Goal: Information Seeking & Learning: Learn about a topic

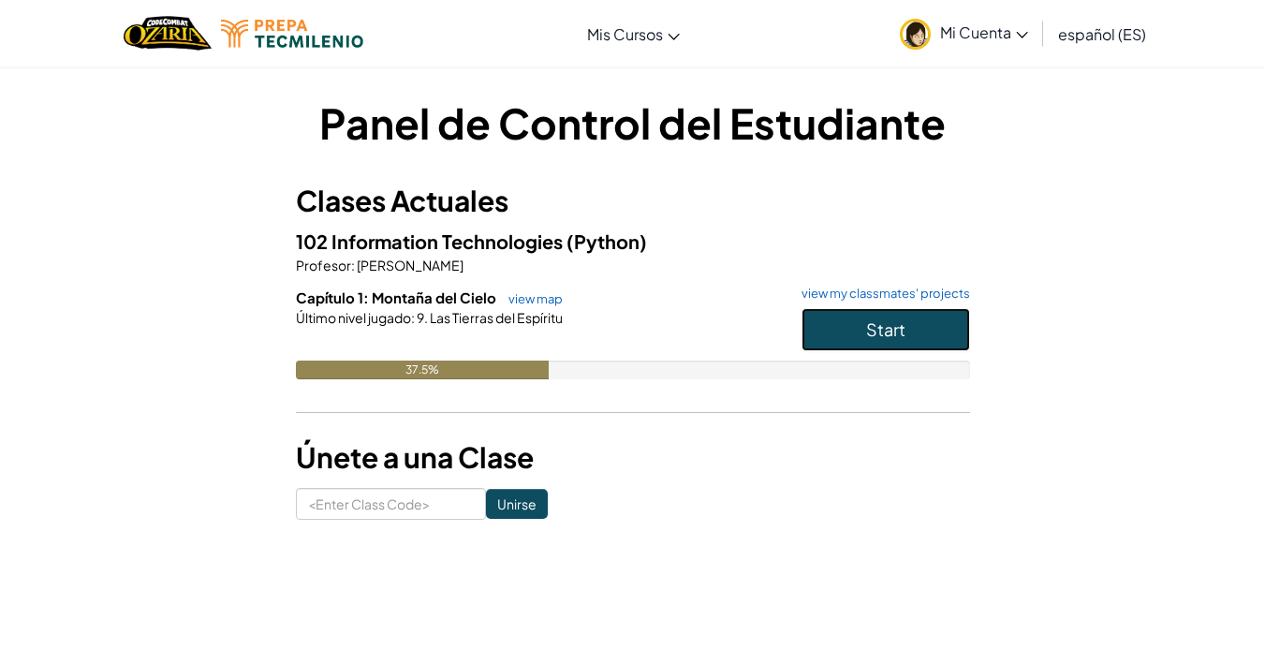
click at [882, 317] on button "Start" at bounding box center [885, 329] width 168 height 43
click at [893, 329] on span "Start" at bounding box center [885, 329] width 39 height 22
click at [518, 292] on link "view map" at bounding box center [531, 298] width 64 height 15
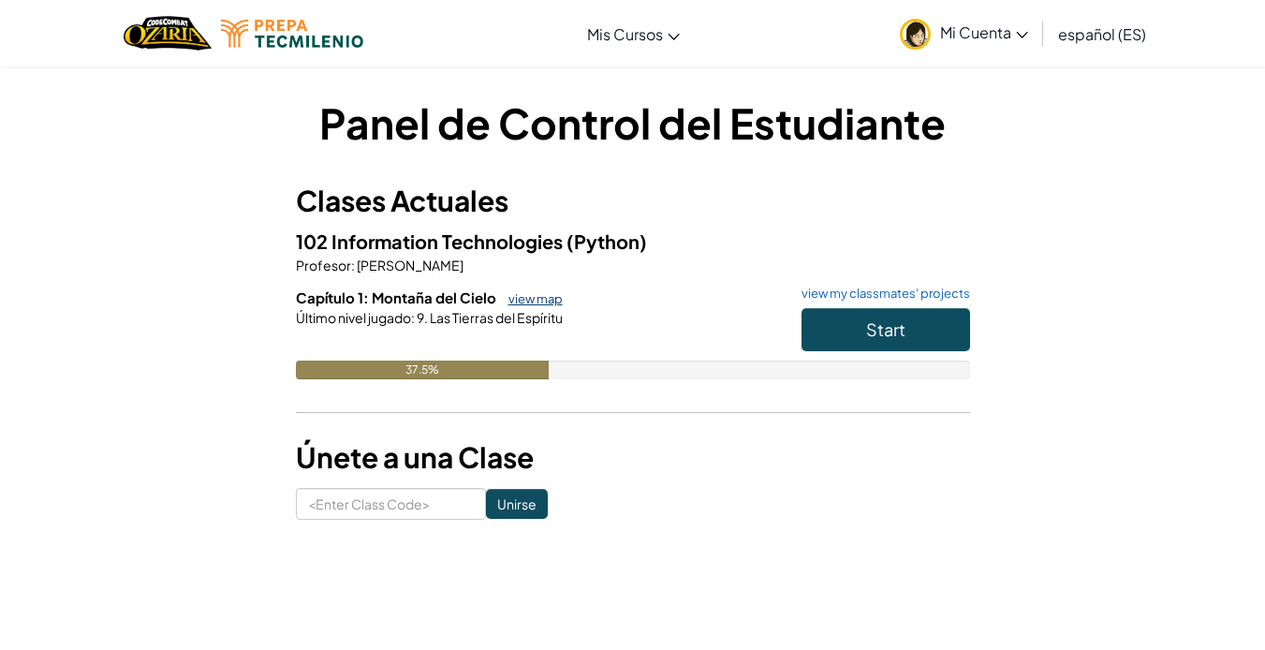
click at [518, 292] on link "view map" at bounding box center [531, 298] width 64 height 15
click at [528, 304] on link "view map" at bounding box center [531, 298] width 64 height 15
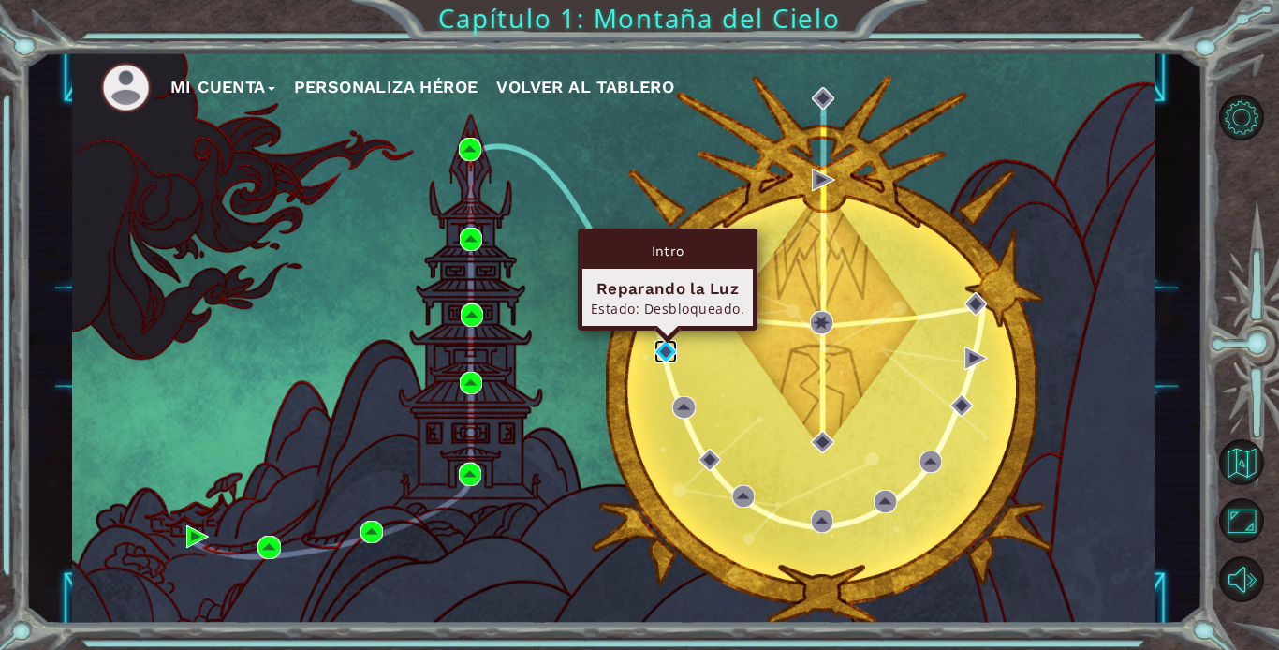
click at [664, 354] on img at bounding box center [665, 351] width 22 height 22
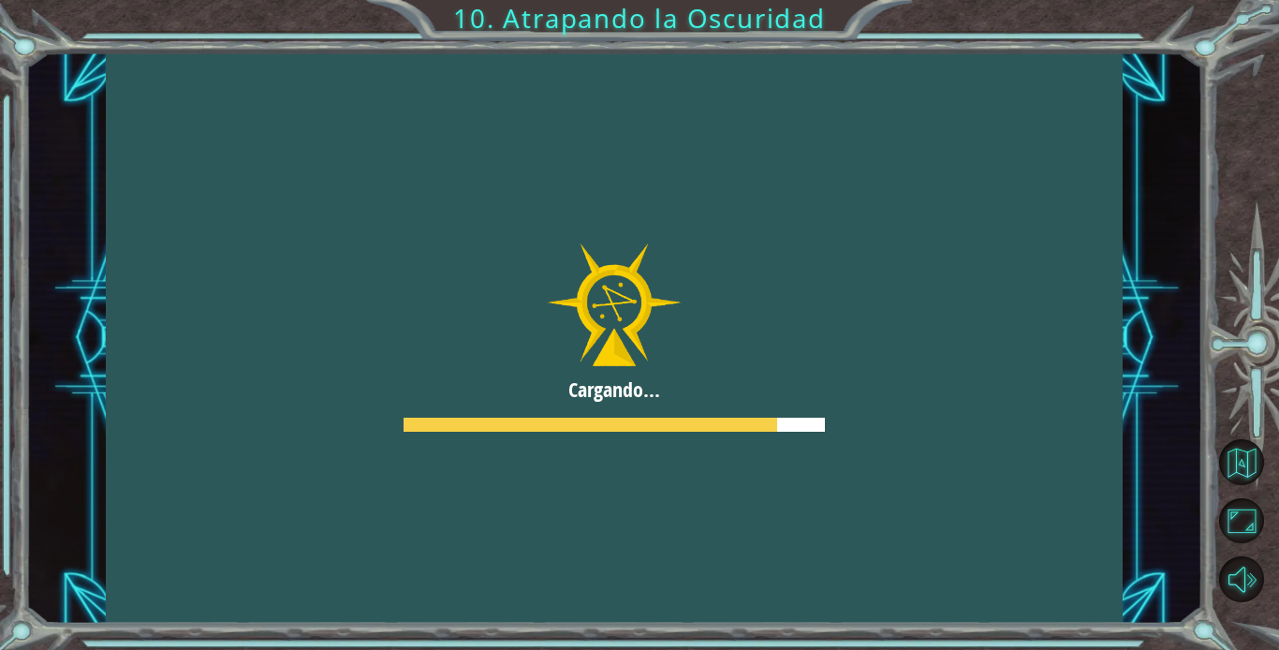
click at [786, 419] on div at bounding box center [614, 338] width 1016 height 572
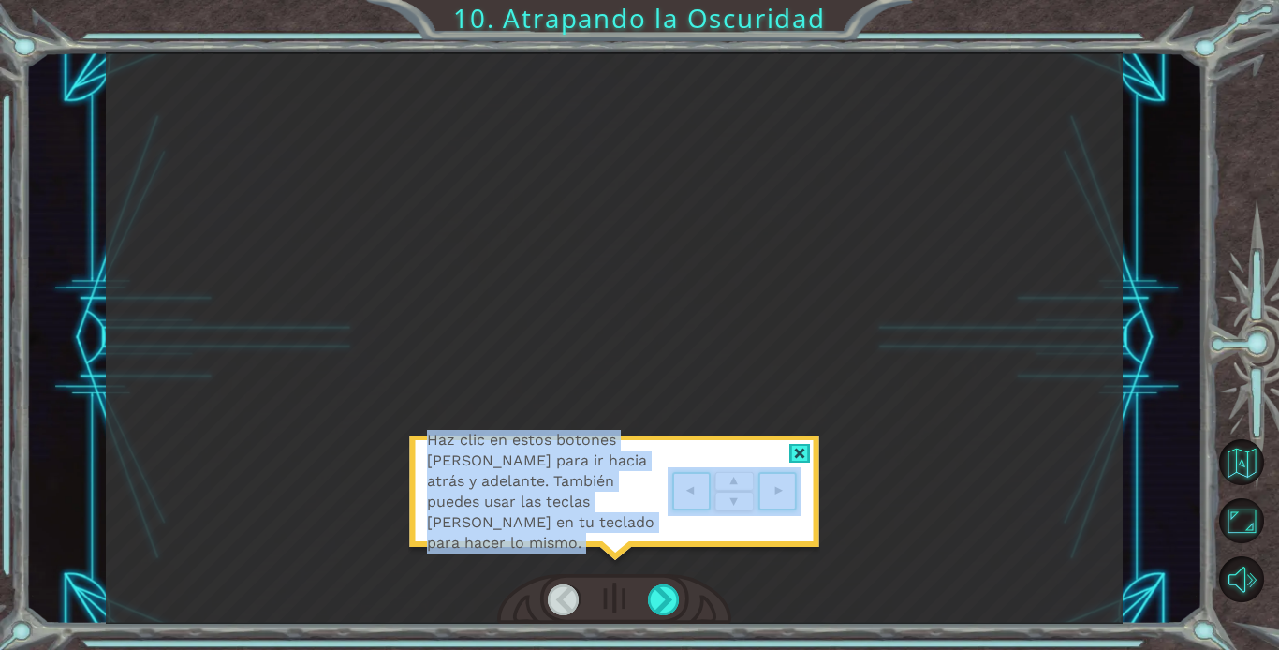
click at [786, 419] on div "Haz clic en estos botones [PERSON_NAME] para ir hacia atrás y adelante. También…" at bounding box center [614, 338] width 1016 height 572
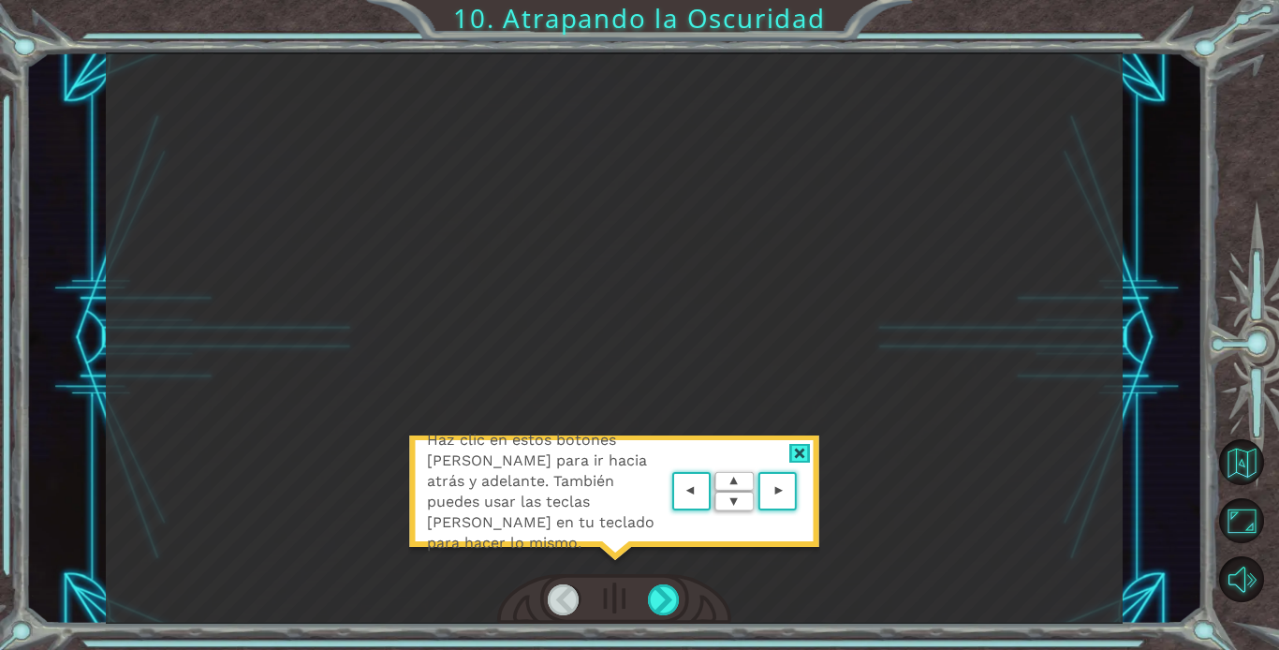
click at [785, 421] on div "Haz clic en estos botones [PERSON_NAME] para ir hacia atrás y adelante. También…" at bounding box center [614, 338] width 1016 height 572
click at [801, 491] on area at bounding box center [801, 491] width 0 height 0
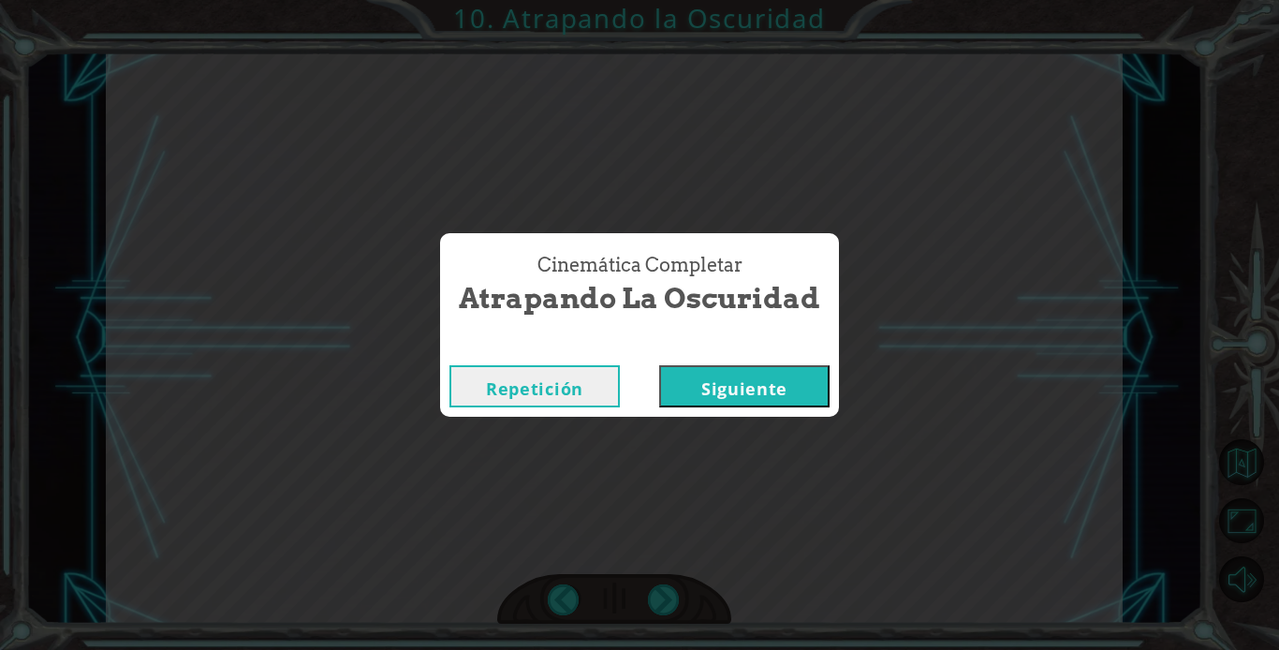
click at [735, 380] on button "Siguiente" at bounding box center [744, 386] width 170 height 42
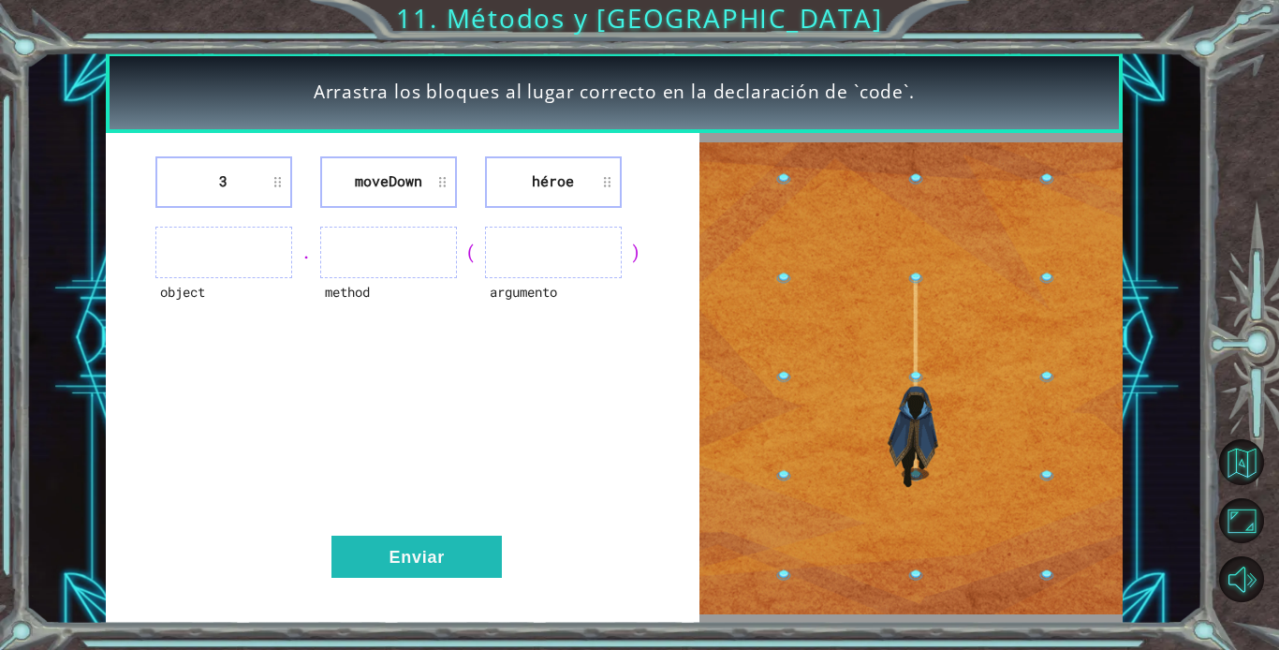
click at [790, 346] on img at bounding box center [910, 378] width 423 height 472
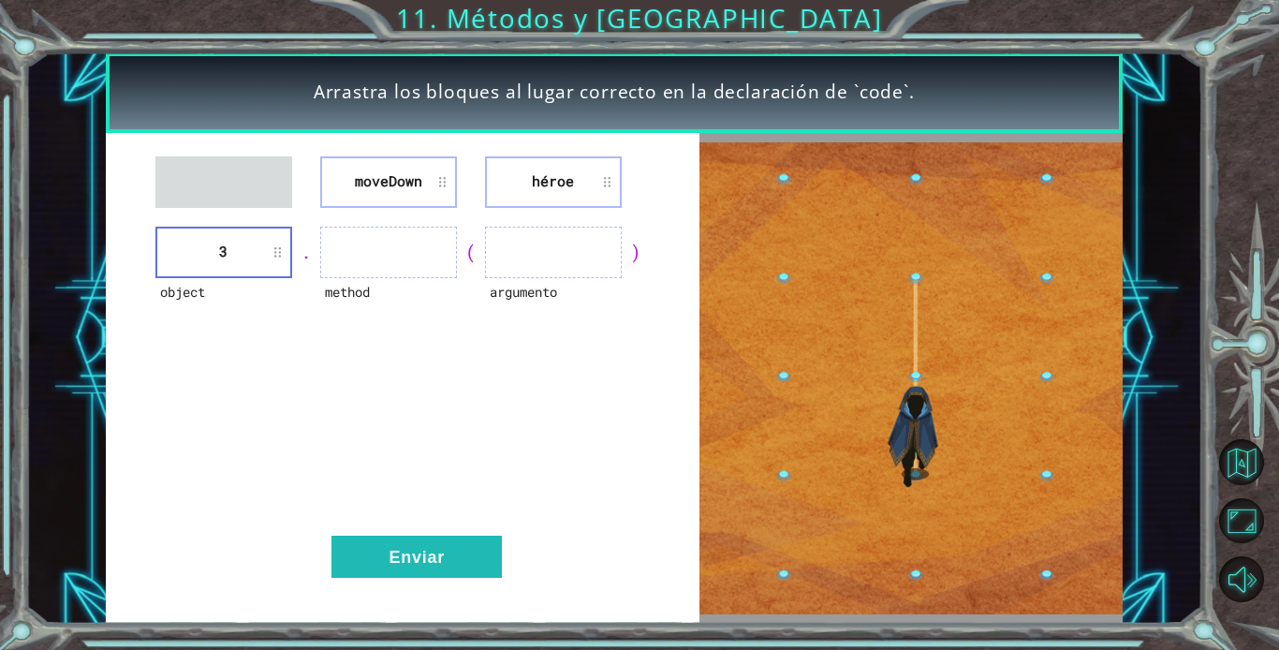
click at [285, 263] on li "3" at bounding box center [223, 252] width 137 height 51
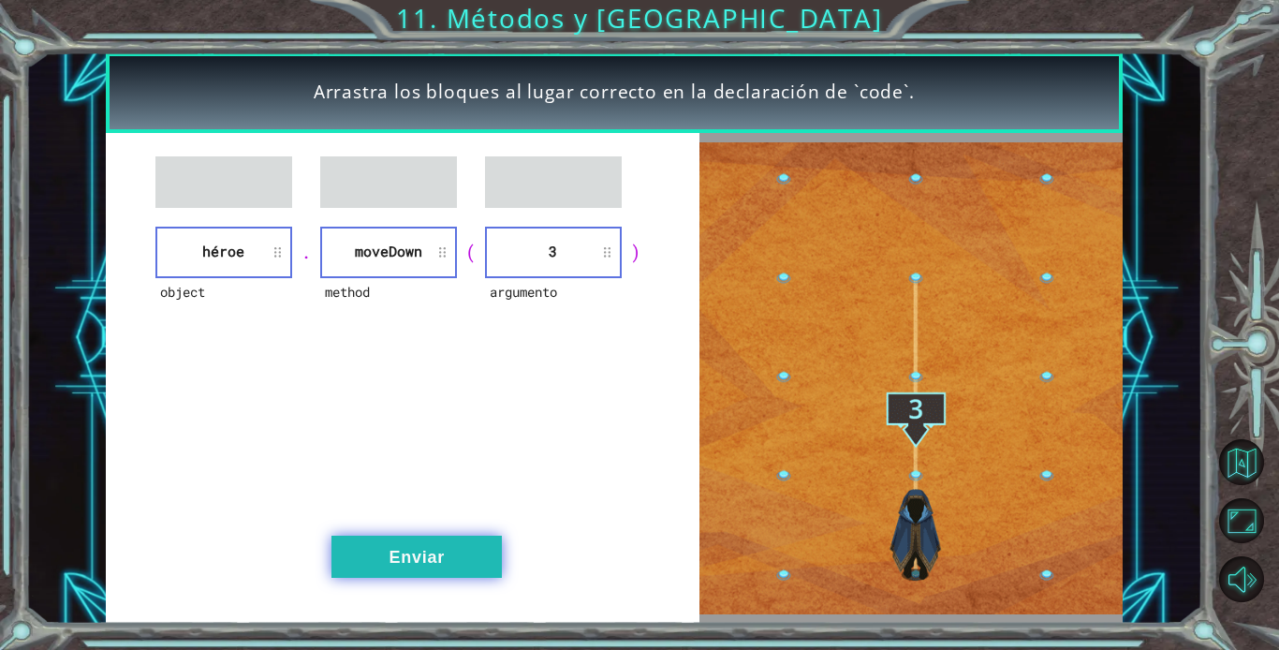
click at [416, 564] on button "Enviar" at bounding box center [416, 556] width 170 height 42
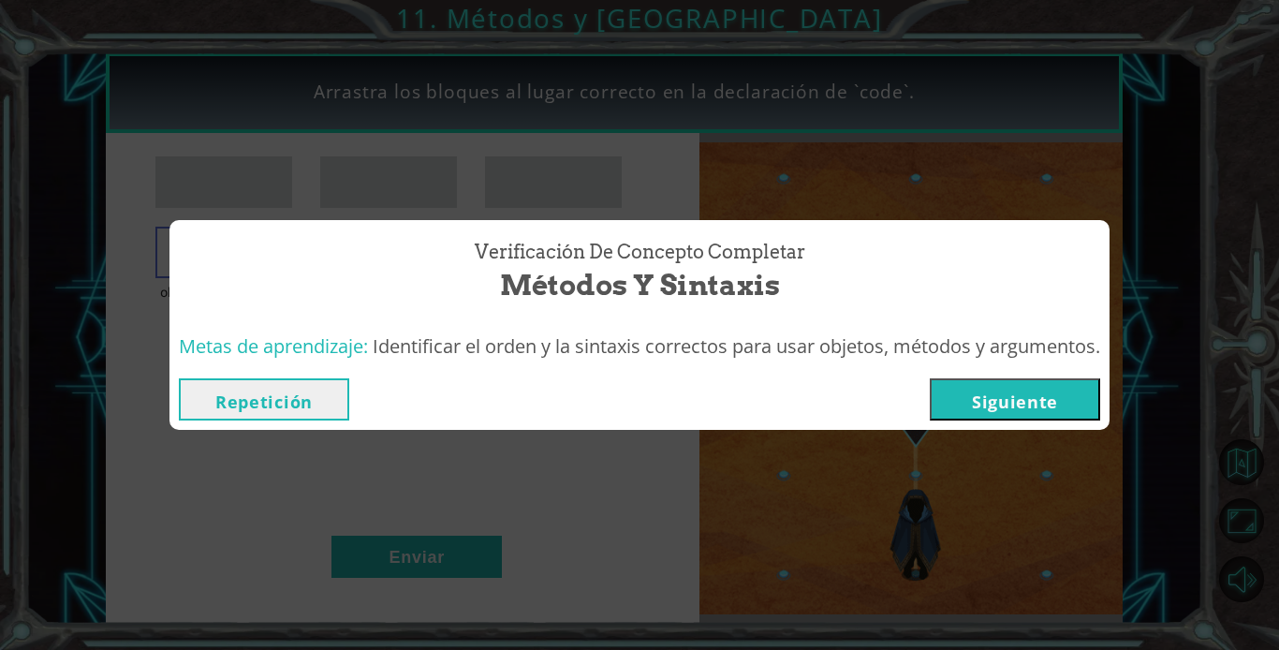
click at [1066, 408] on button "Siguiente" at bounding box center [1014, 399] width 170 height 42
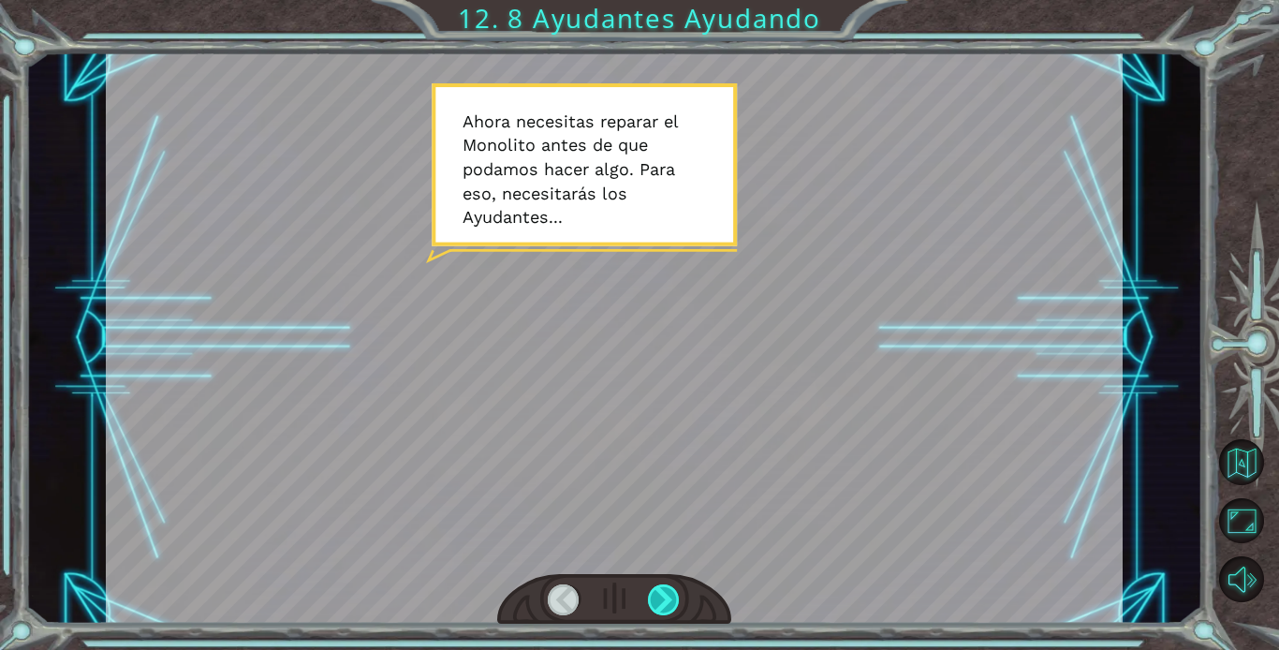
click at [668, 612] on div at bounding box center [664, 599] width 32 height 31
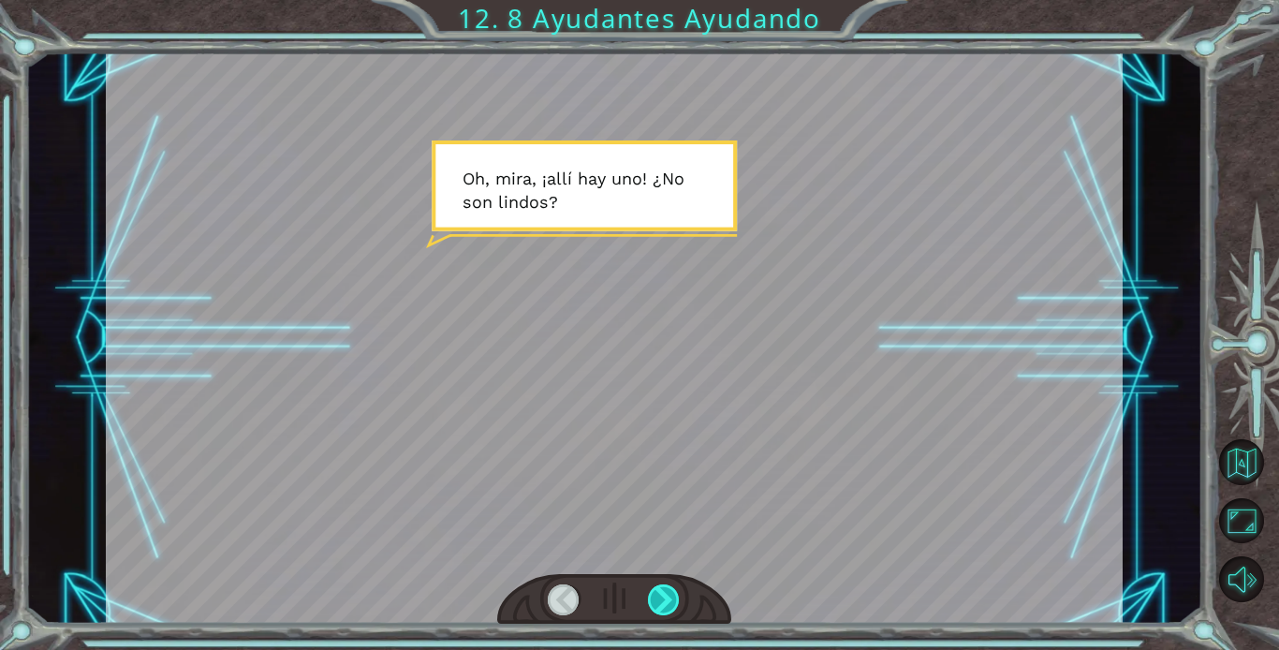
click at [668, 594] on div at bounding box center [664, 599] width 32 height 31
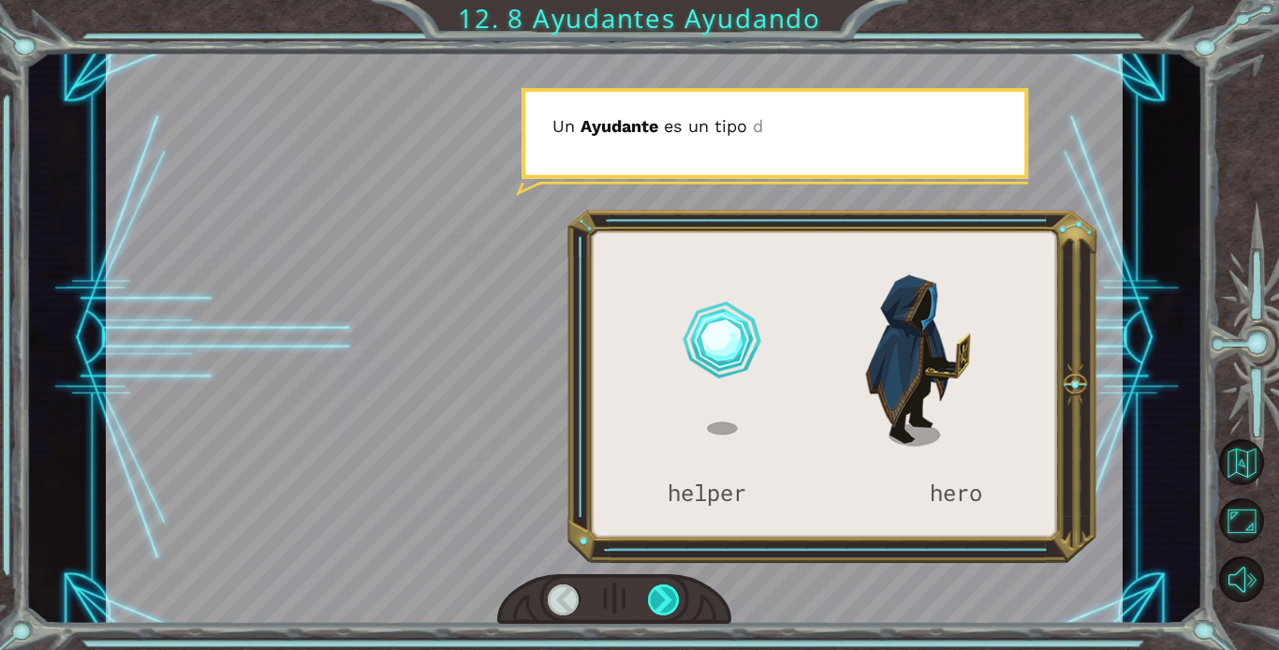
click at [669, 594] on div at bounding box center [664, 599] width 32 height 31
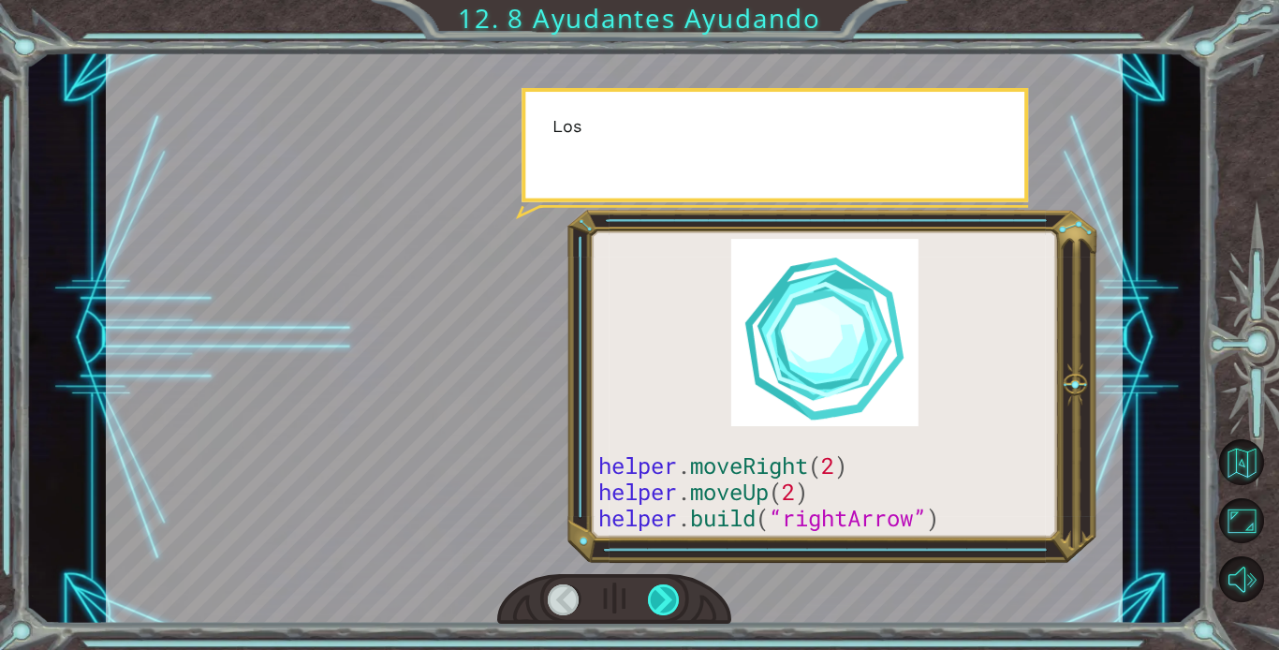
click at [670, 594] on div at bounding box center [664, 599] width 32 height 31
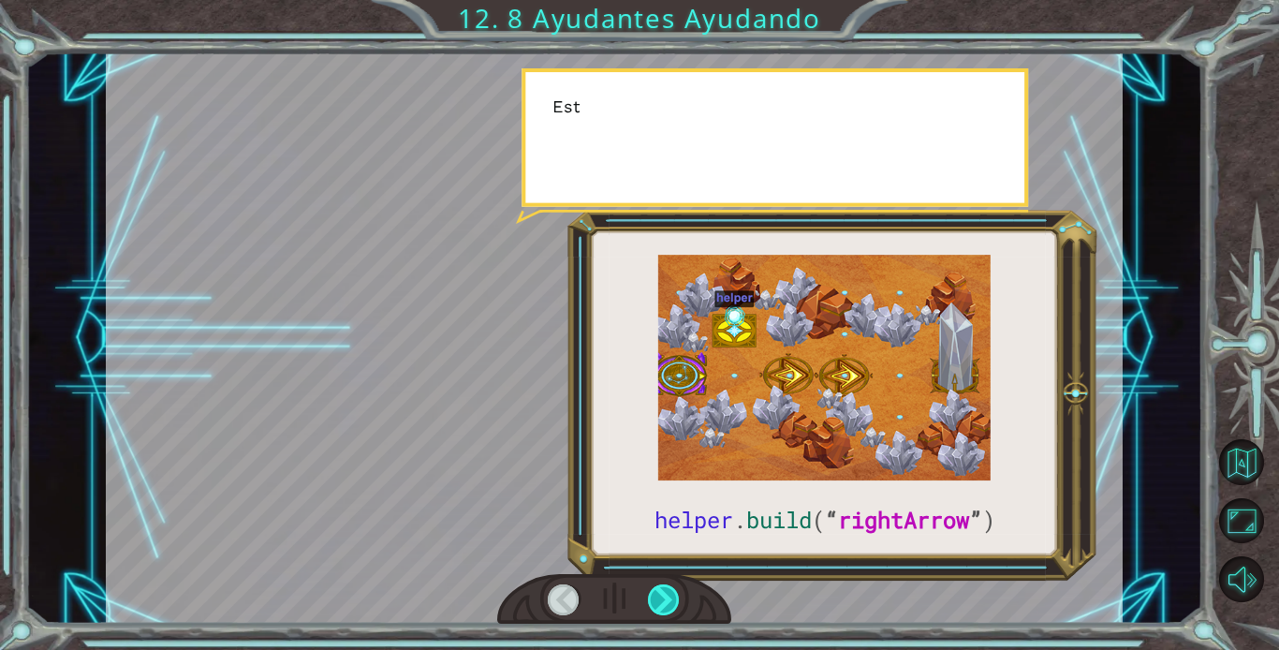
click at [670, 594] on div at bounding box center [664, 599] width 32 height 31
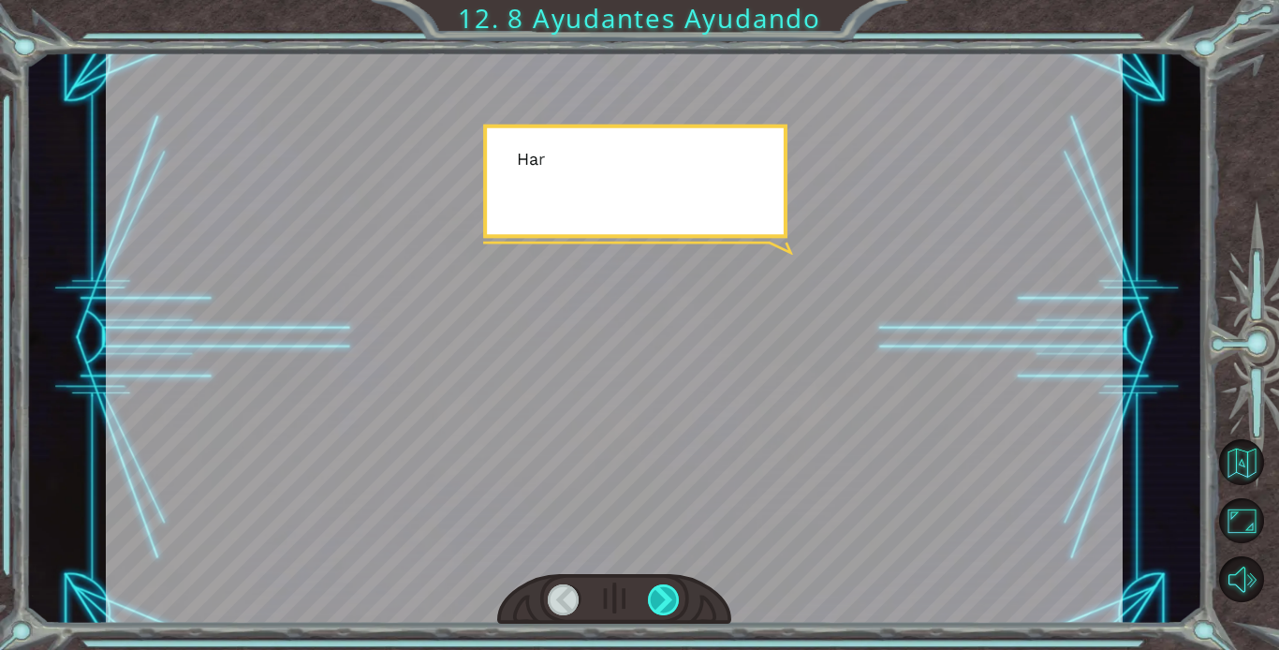
click at [670, 594] on div at bounding box center [664, 599] width 32 height 31
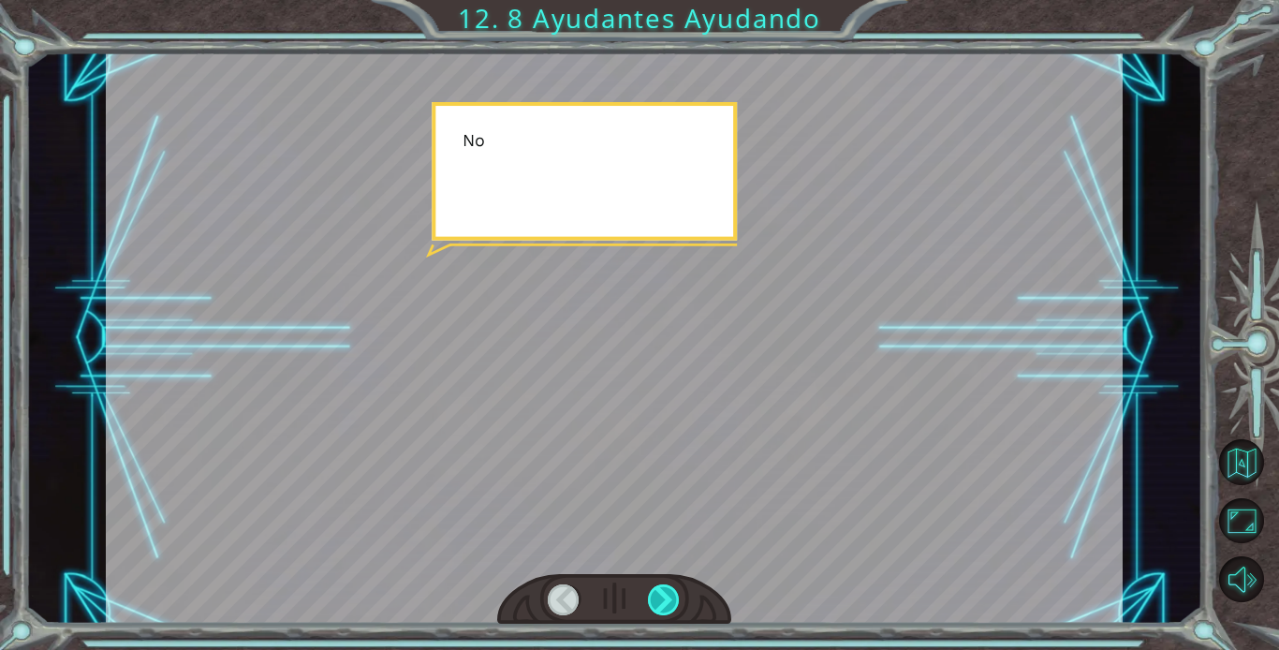
click at [671, 598] on div at bounding box center [664, 599] width 32 height 31
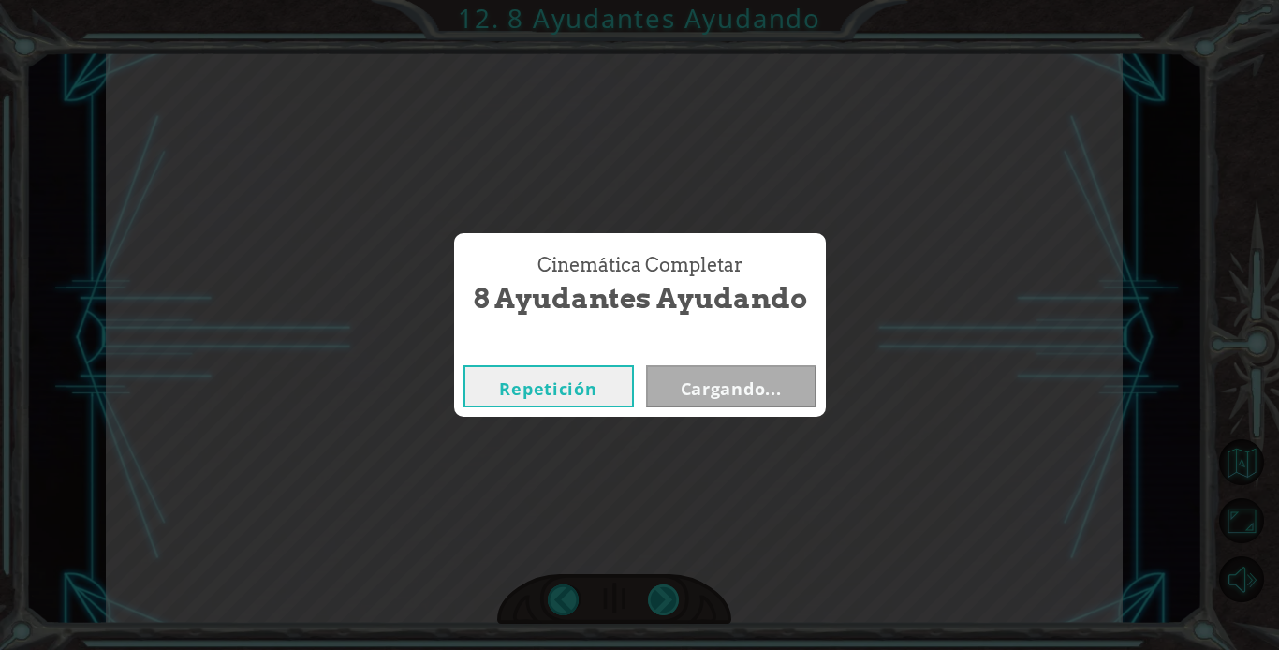
click at [671, 598] on div "Cinemática Completar 8 Ayudantes Ayudando Repetición Cargando..." at bounding box center [639, 325] width 1279 height 650
click at [718, 393] on button "Siguiente" at bounding box center [731, 386] width 170 height 42
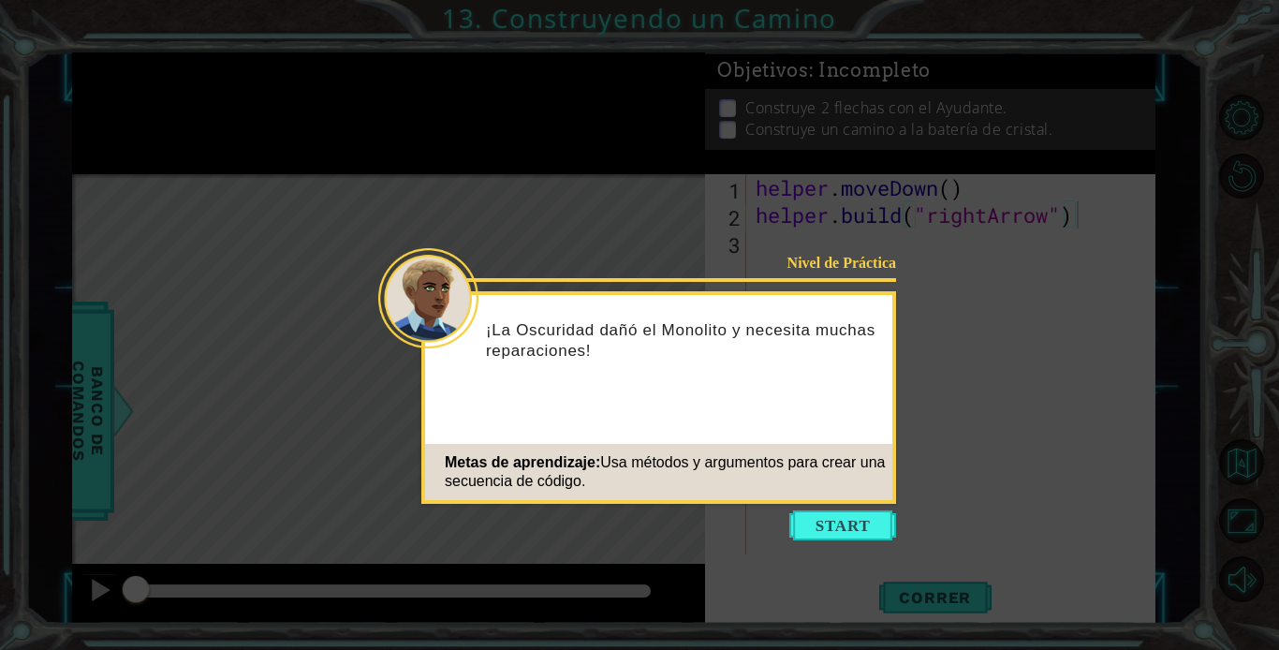
click at [724, 417] on div "Nivel de Práctica ¡La Oscuridad dañó el Monolito y necesita muchas reparaciones…" at bounding box center [658, 397] width 475 height 212
click at [844, 534] on button "Start" at bounding box center [842, 525] width 107 height 30
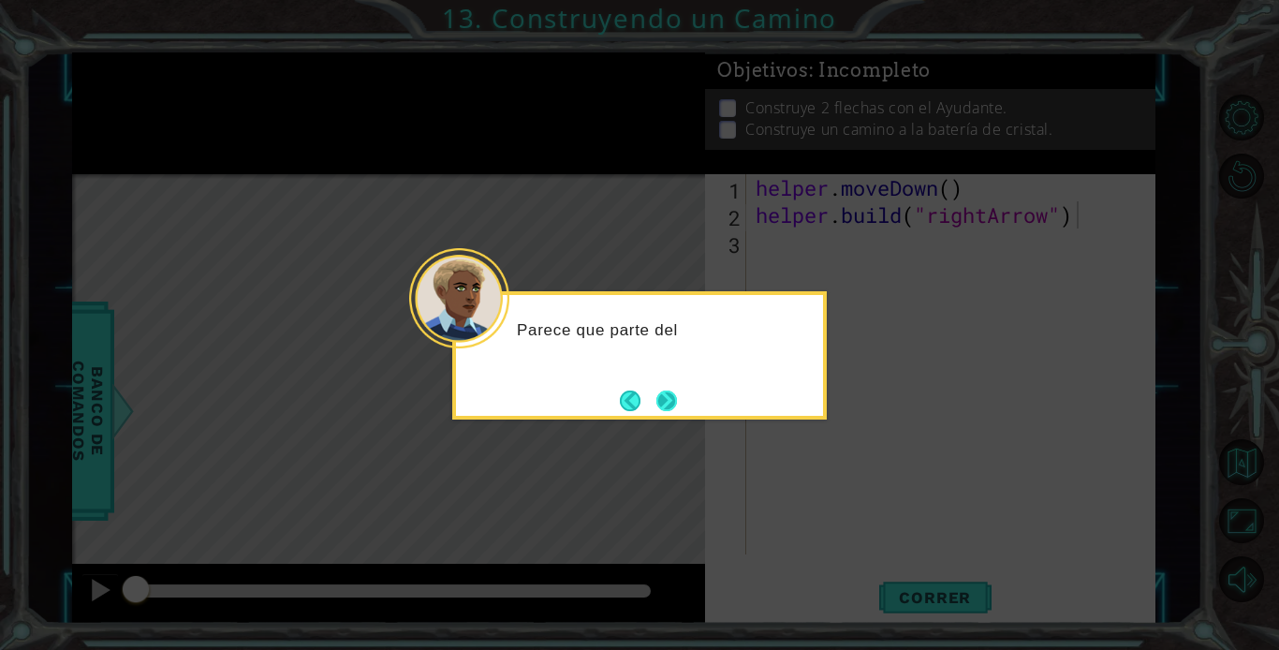
click at [661, 401] on button "Next" at bounding box center [666, 400] width 21 height 21
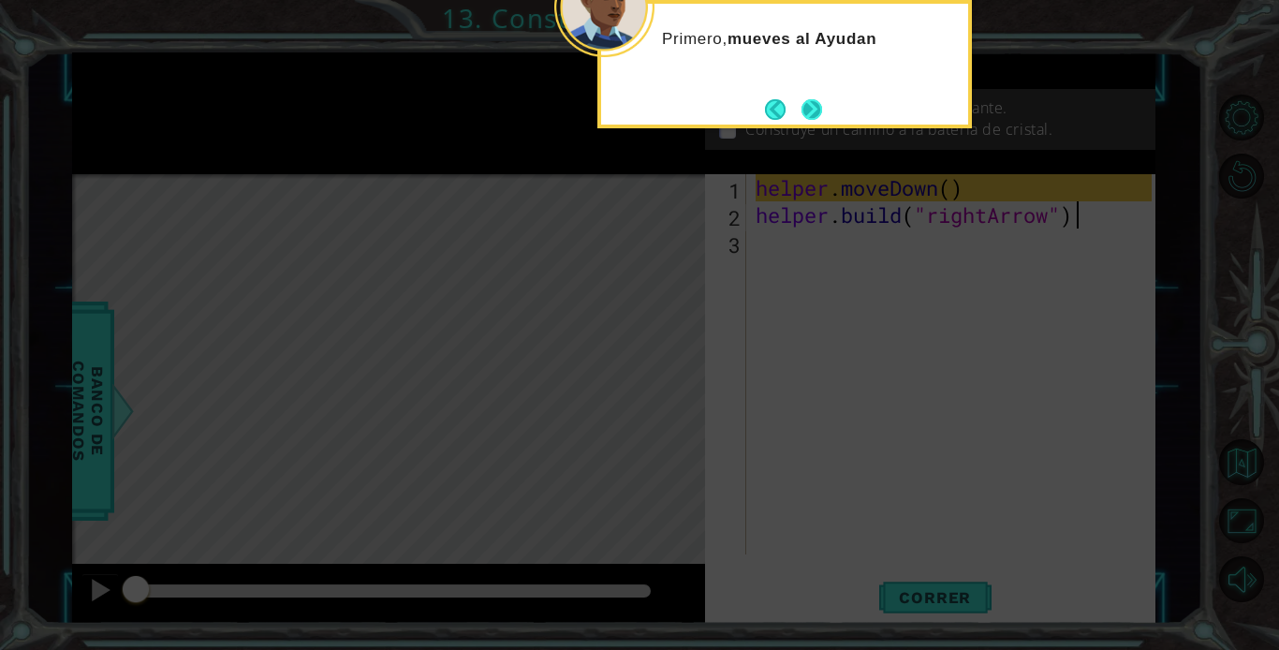
click at [807, 103] on button "Next" at bounding box center [811, 109] width 22 height 22
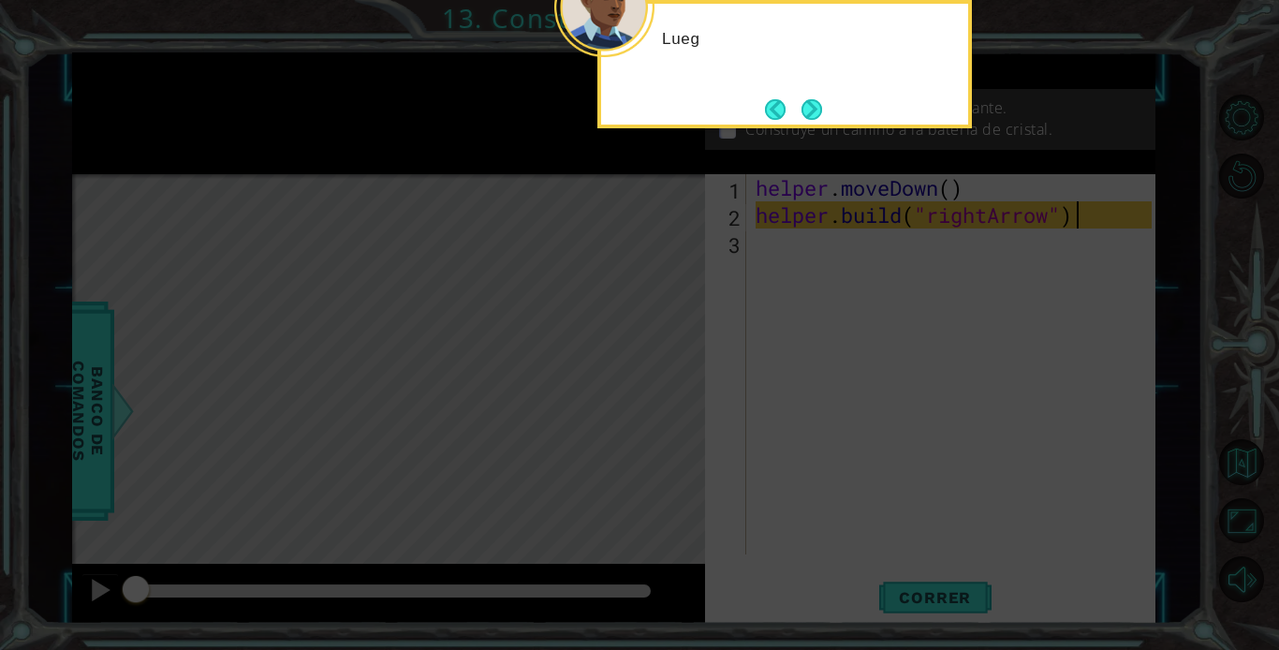
click at [807, 103] on button "Next" at bounding box center [811, 109] width 22 height 22
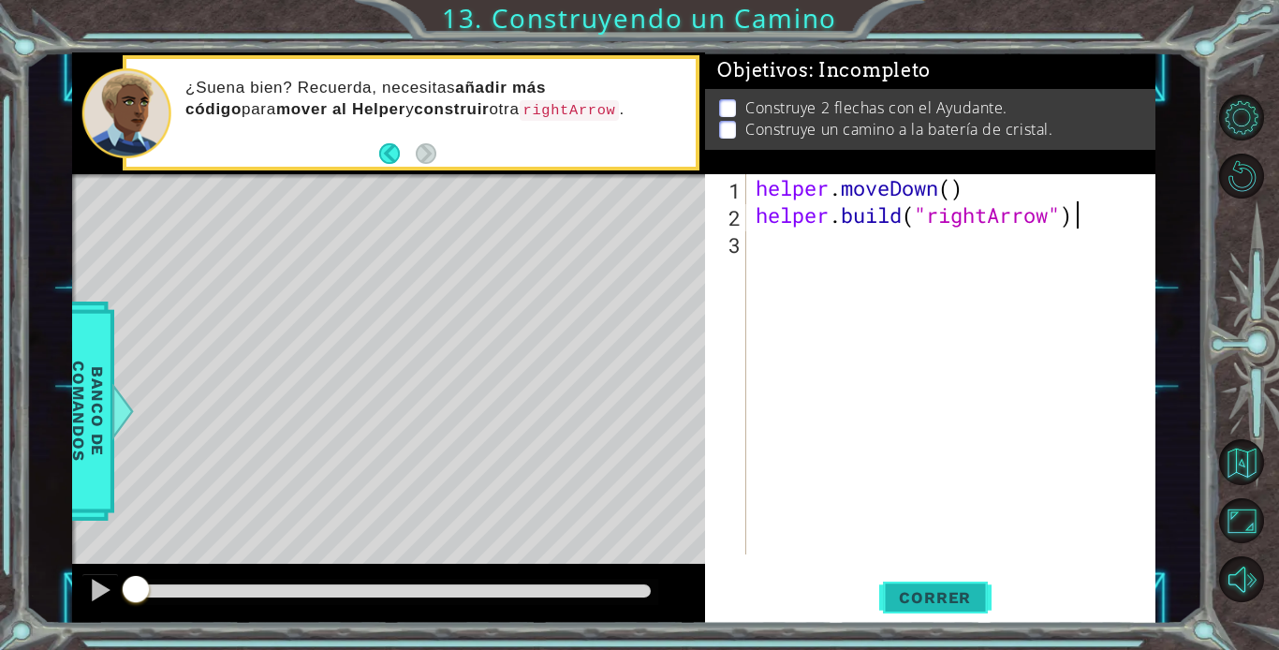
click at [927, 610] on button "Correr" at bounding box center [935, 597] width 112 height 45
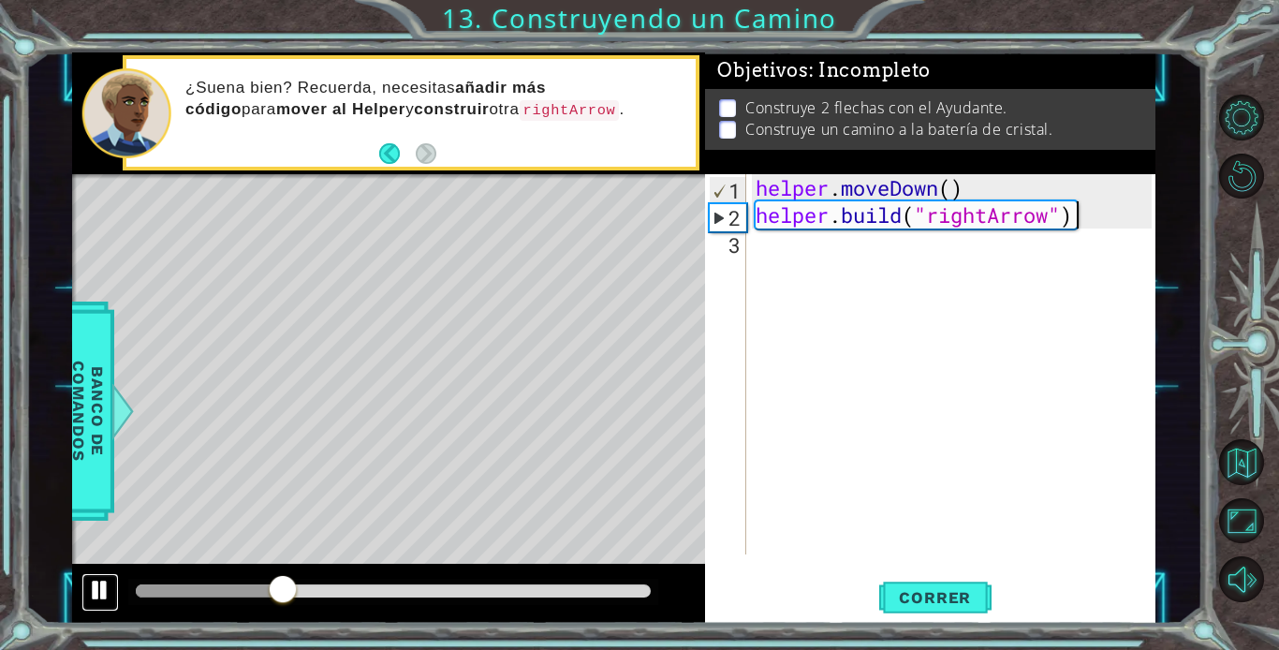
click at [99, 591] on div at bounding box center [100, 589] width 24 height 24
